Goal: Transaction & Acquisition: Purchase product/service

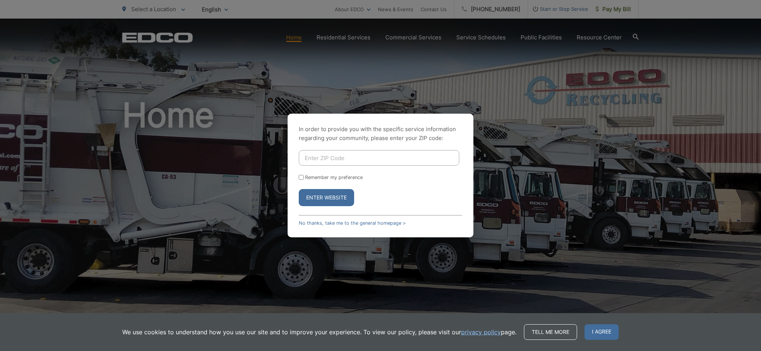
click at [372, 154] on input "Enter ZIP Code" at bounding box center [379, 158] width 160 height 16
type input "91950"
click at [352, 194] on button "Enter Website" at bounding box center [326, 197] width 55 height 17
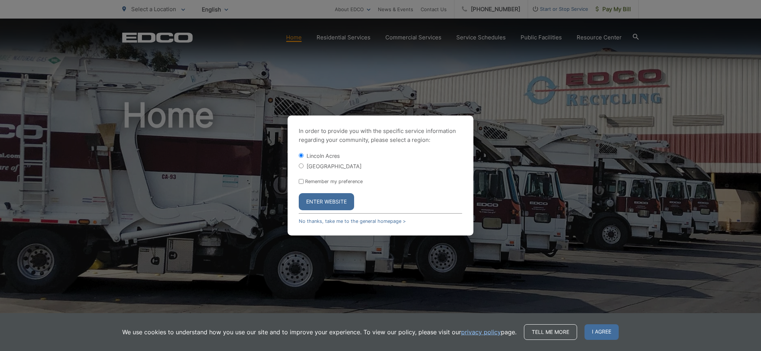
click at [313, 163] on label "[GEOGRAPHIC_DATA]" at bounding box center [333, 166] width 55 height 6
click at [303, 163] on input "[GEOGRAPHIC_DATA]" at bounding box center [301, 165] width 5 height 5
radio input "true"
click at [330, 201] on button "Enter Website" at bounding box center [326, 201] width 55 height 17
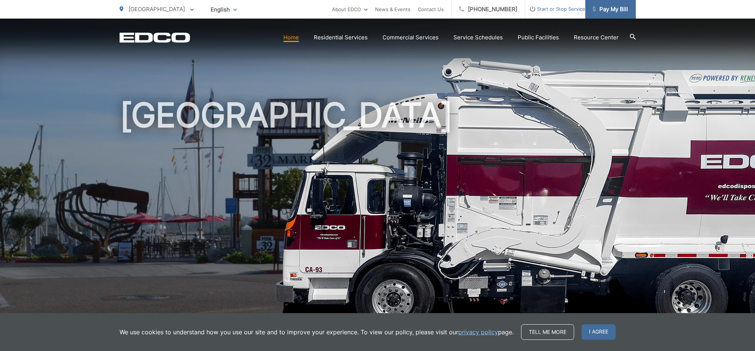
click at [614, 12] on span "Pay My Bill" at bounding box center [610, 9] width 35 height 9
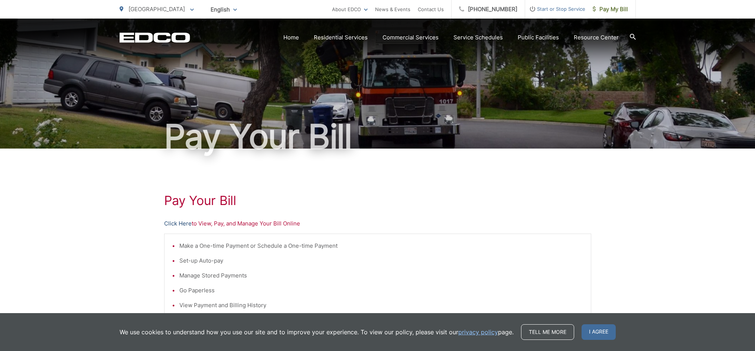
click at [181, 221] on link "Click Here" at bounding box center [177, 223] width 27 height 9
